Goal: Task Accomplishment & Management: Use online tool/utility

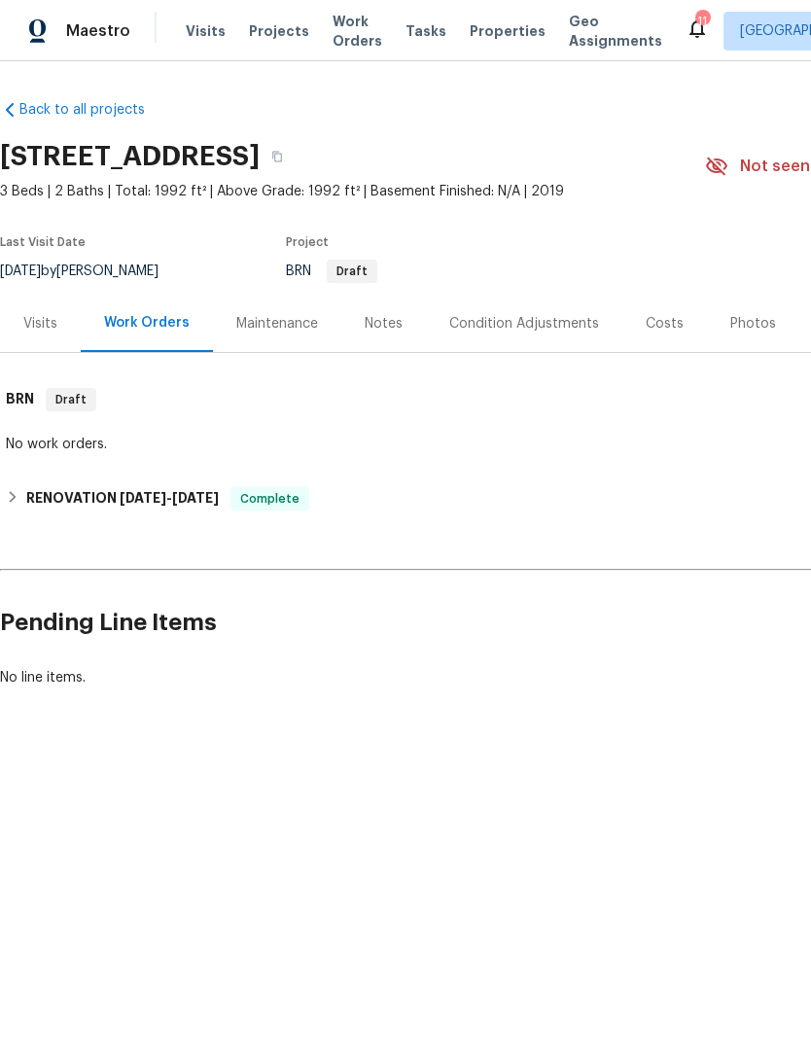
click at [487, 29] on span "Properties" at bounding box center [507, 30] width 76 height 19
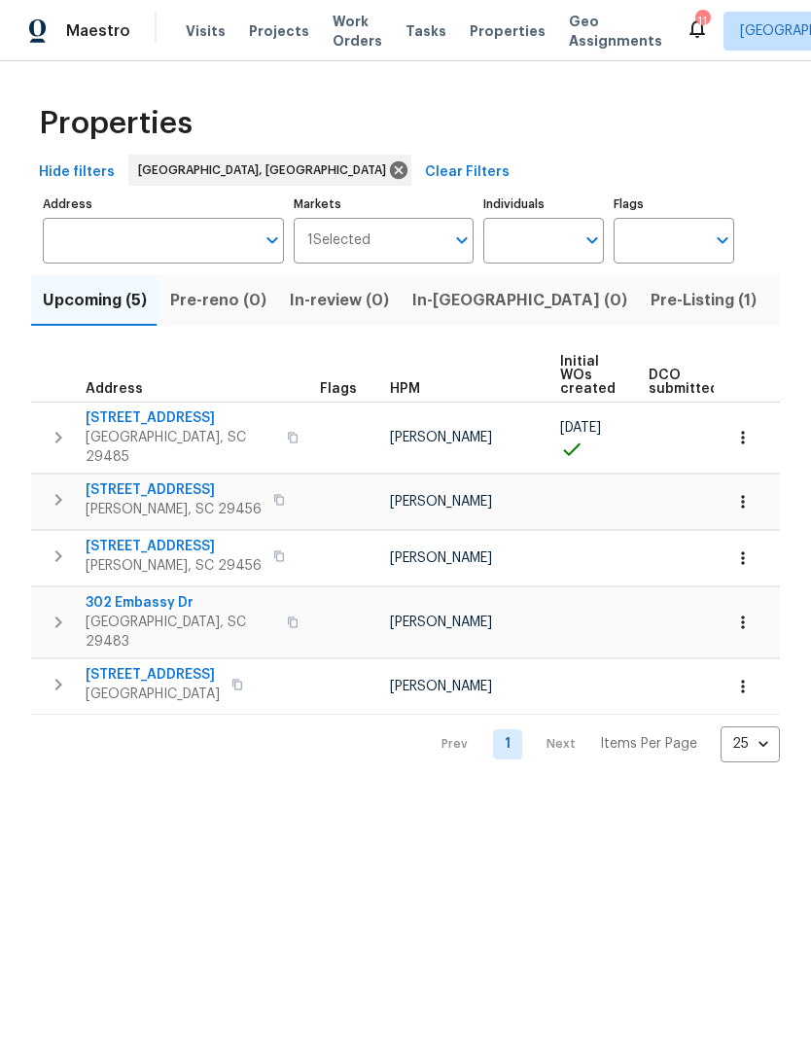
click at [650, 300] on span "Pre-Listing (1)" at bounding box center [703, 300] width 106 height 27
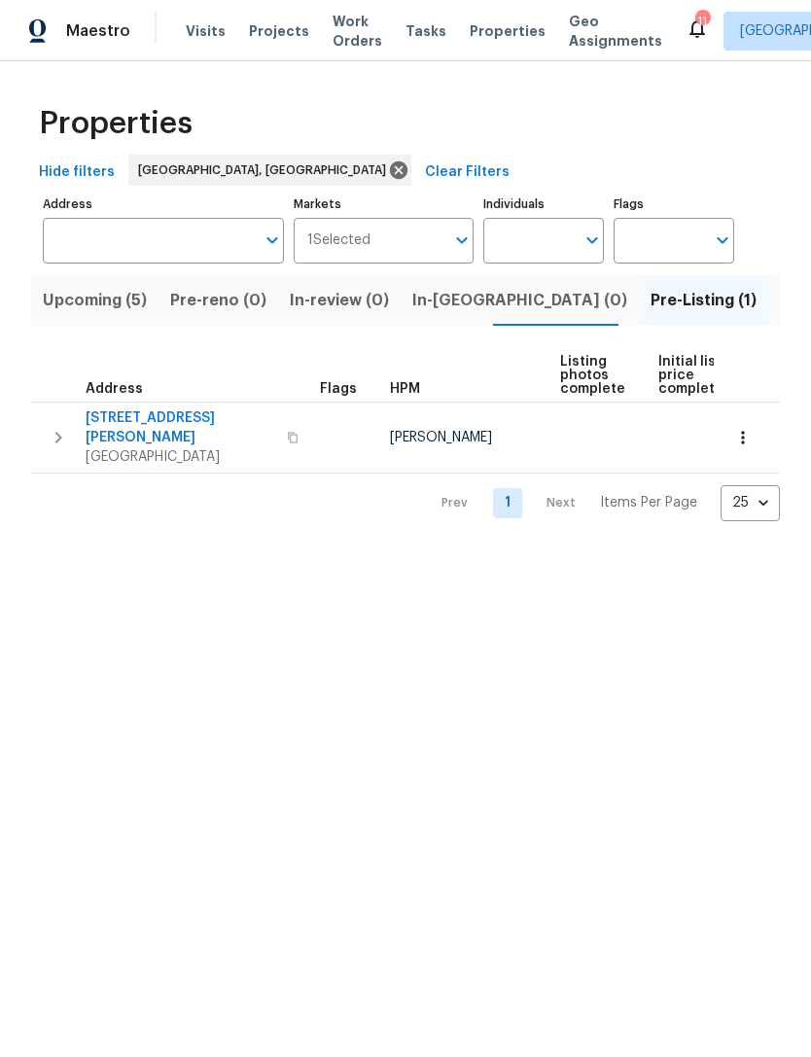
click at [212, 447] on span "[GEOGRAPHIC_DATA]" at bounding box center [181, 456] width 190 height 19
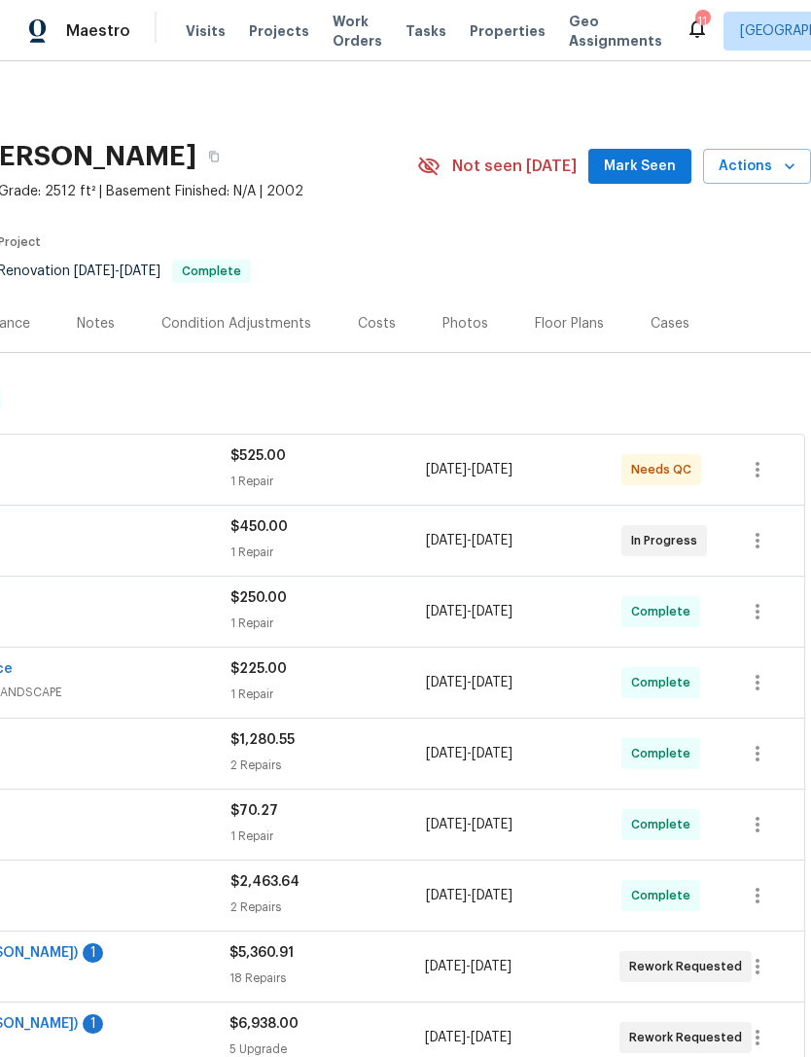
scroll to position [0, 288]
click at [451, 316] on div "Photos" at bounding box center [465, 323] width 46 height 19
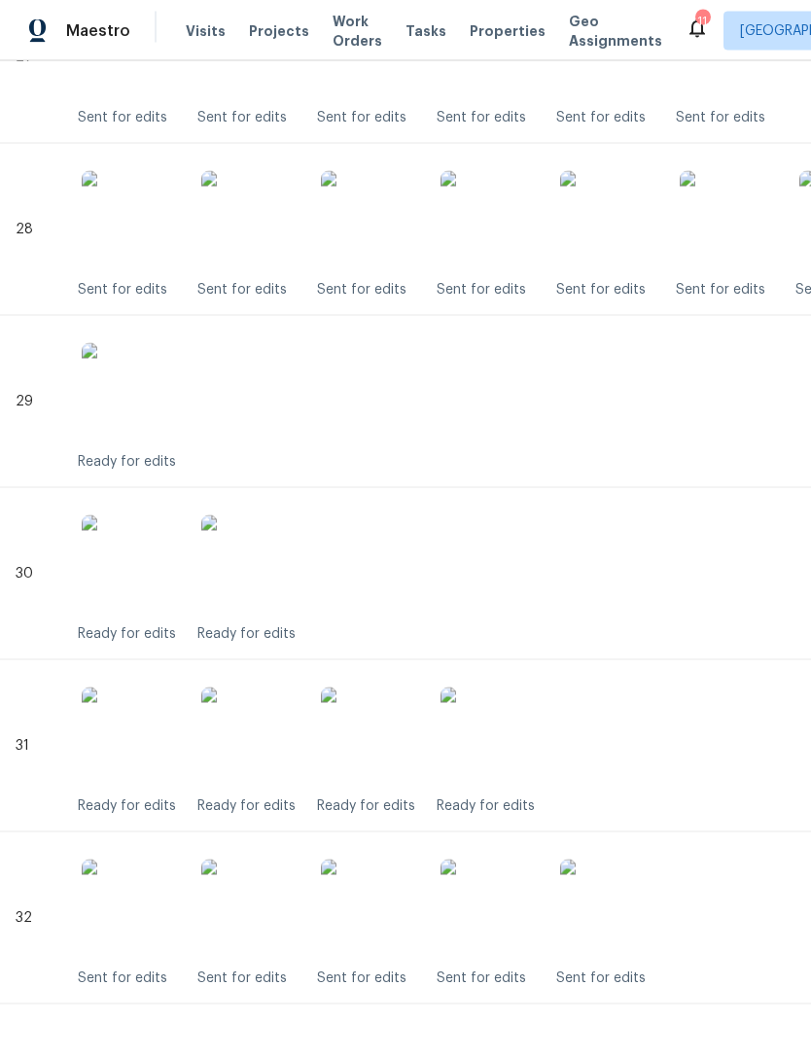
scroll to position [53, 0]
click at [264, 688] on img at bounding box center [249, 735] width 97 height 97
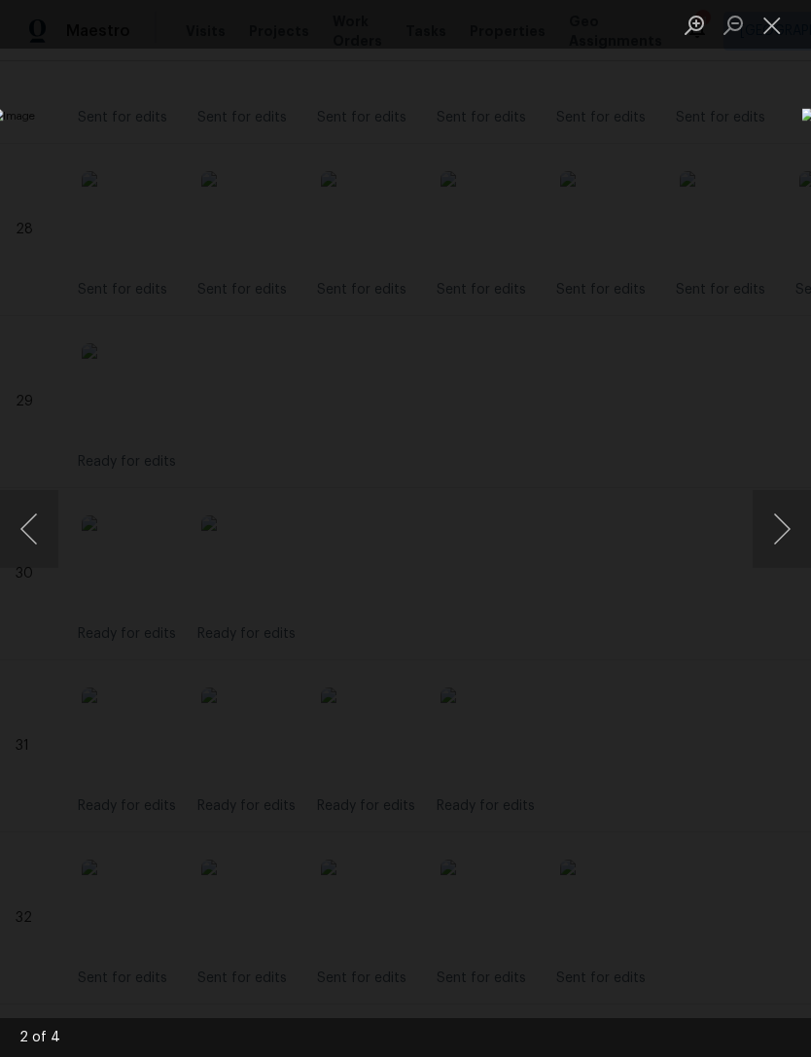
click at [776, 531] on button "Next image" at bounding box center [781, 529] width 58 height 78
click at [773, 527] on button "Next image" at bounding box center [781, 529] width 58 height 78
click at [776, 526] on button "Next image" at bounding box center [781, 529] width 58 height 78
click at [773, 526] on button "Next image" at bounding box center [781, 529] width 58 height 78
click at [773, 534] on button "Next image" at bounding box center [781, 529] width 58 height 78
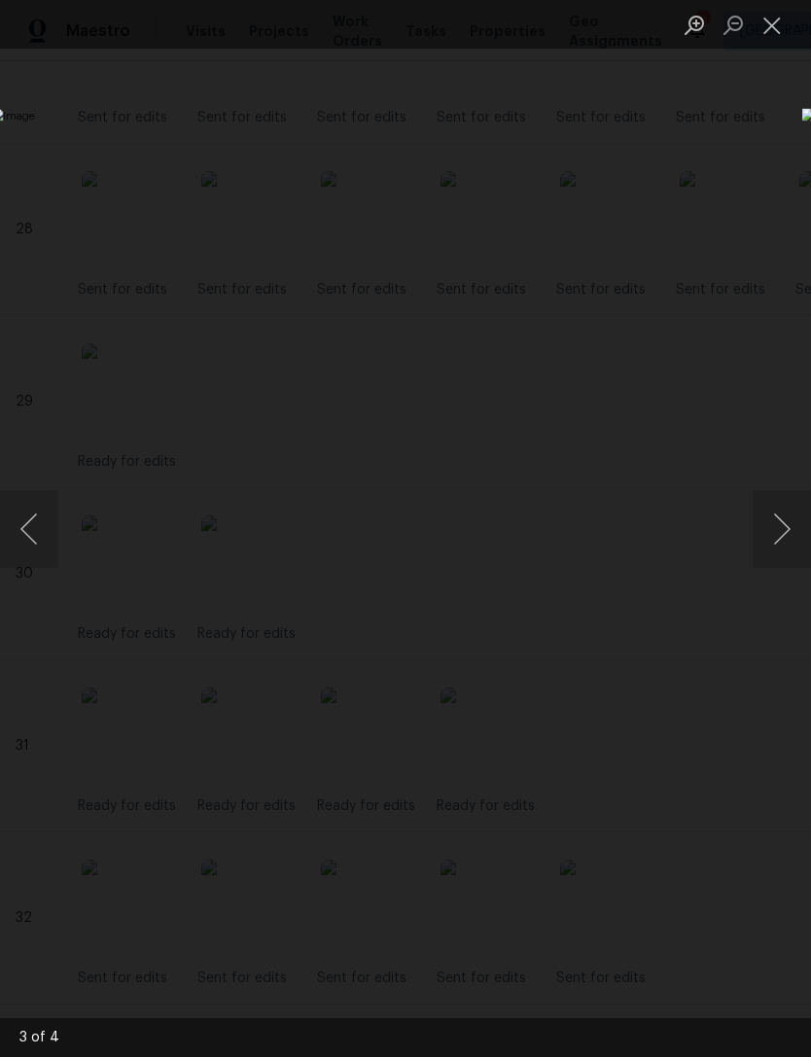
click at [773, 528] on button "Next image" at bounding box center [781, 529] width 58 height 78
click at [782, 533] on button "Next image" at bounding box center [781, 529] width 58 height 78
click at [782, 540] on button "Next image" at bounding box center [781, 529] width 58 height 78
click at [770, 25] on button "Close lightbox" at bounding box center [771, 25] width 39 height 34
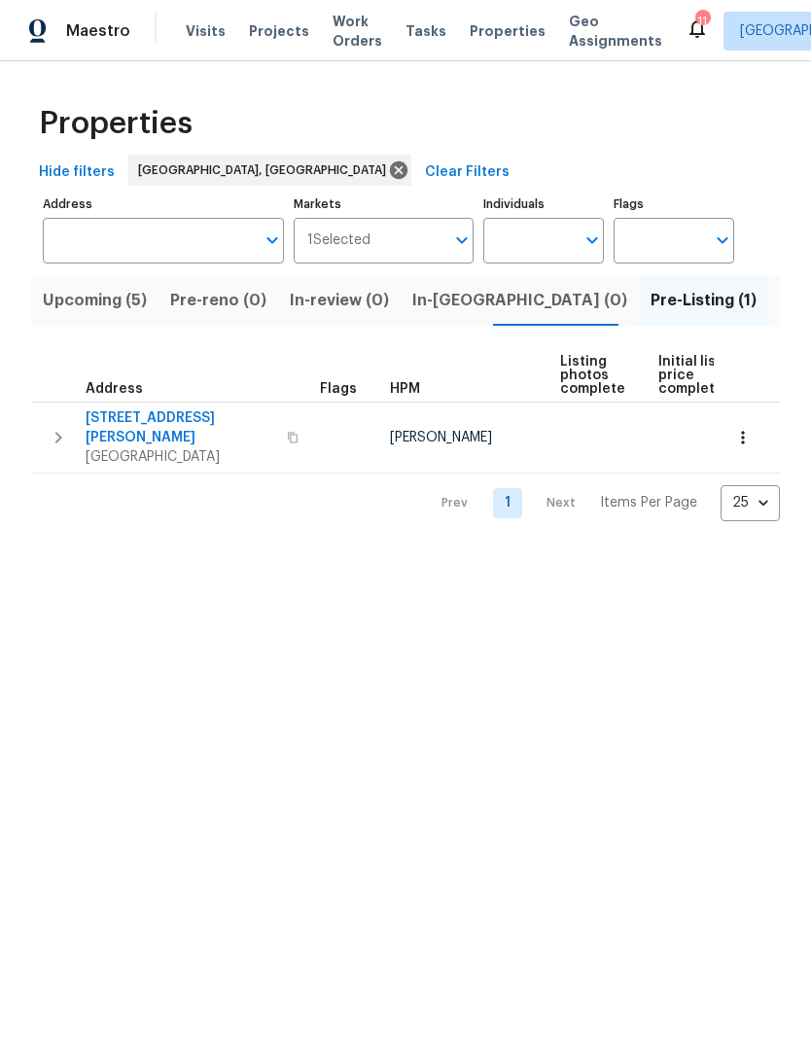
click at [238, 440] on div "112 Jasmine Ln Goose Creek, SC 29445" at bounding box center [195, 437] width 219 height 58
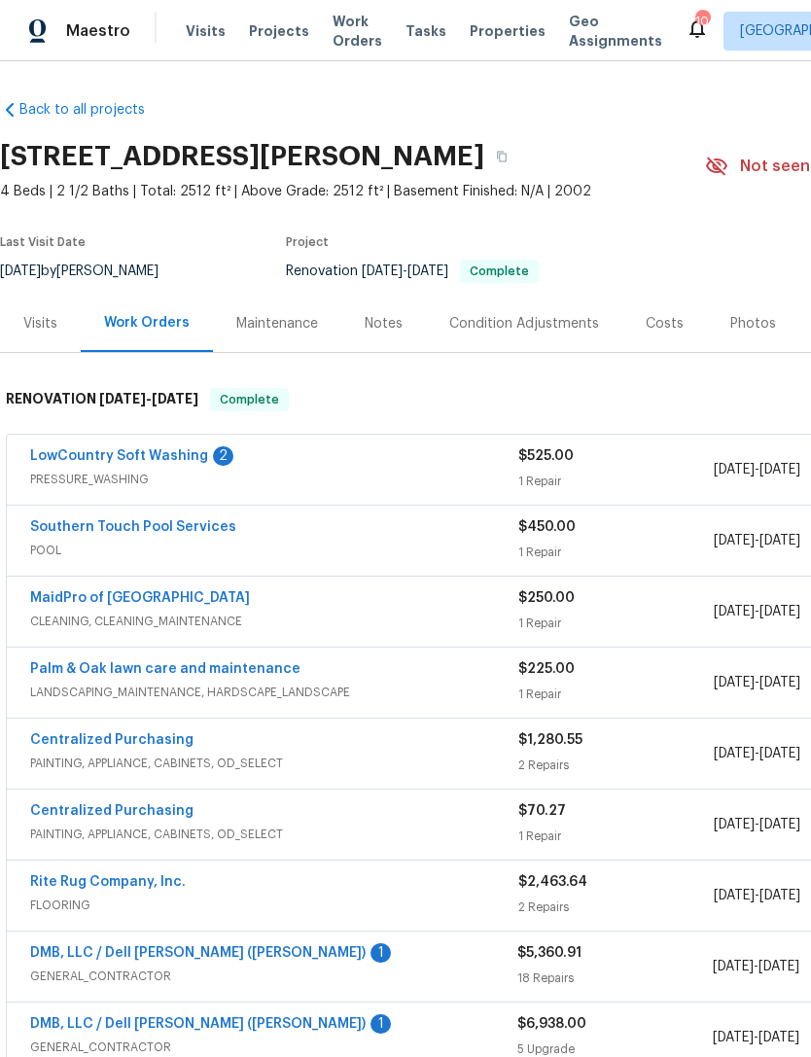
click at [741, 322] on div "Photos" at bounding box center [753, 323] width 46 height 19
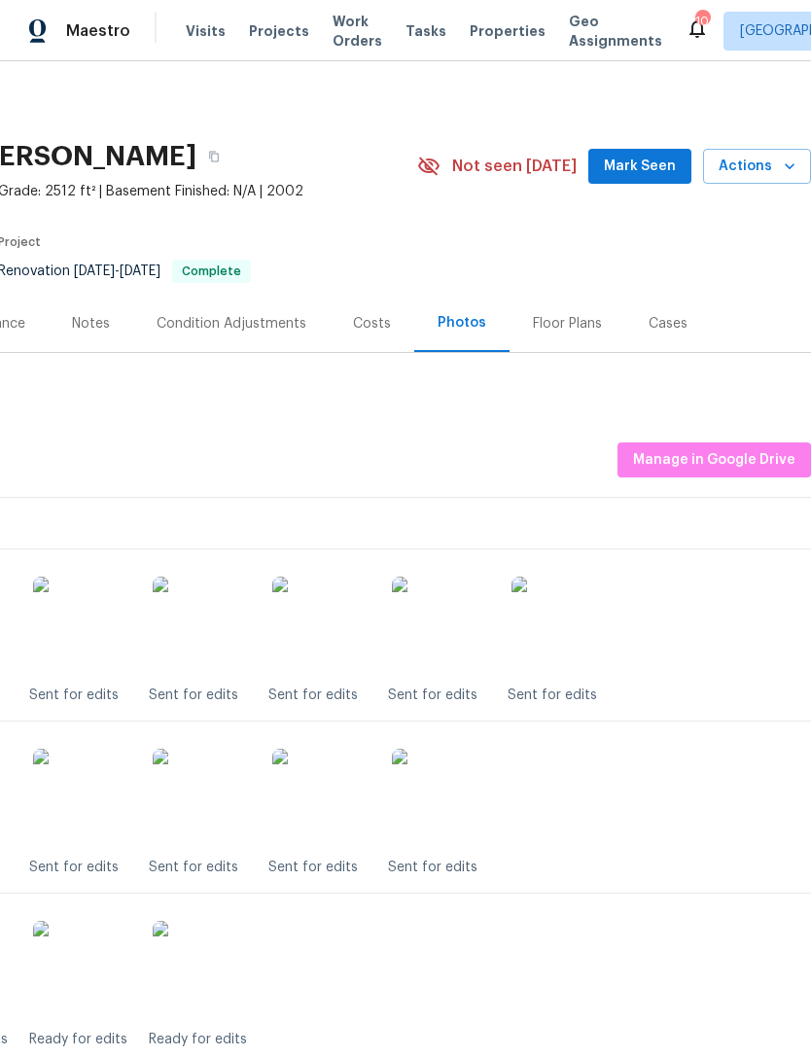
scroll to position [0, 288]
click at [730, 453] on span "Manage in Google Drive" at bounding box center [714, 460] width 162 height 24
